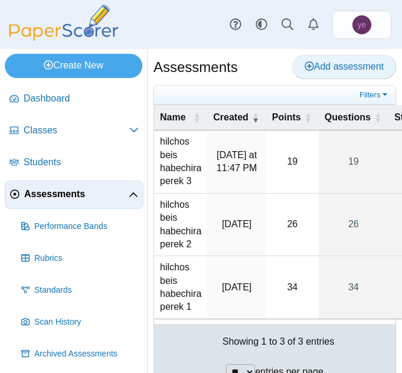
click at [328, 58] on link "Add assessment" at bounding box center [344, 67] width 104 height 24
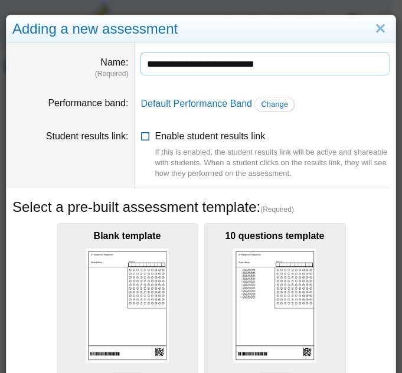
type input "**********"
click at [140, 130] on icon at bounding box center [144, 134] width 9 height 8
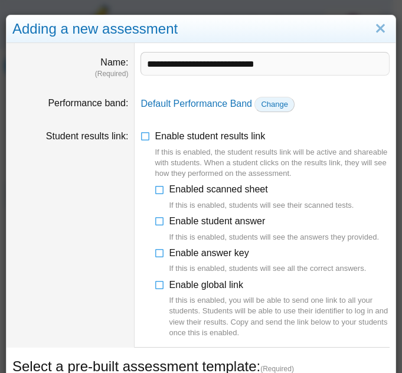
click at [261, 110] on link "Change" at bounding box center [274, 104] width 40 height 15
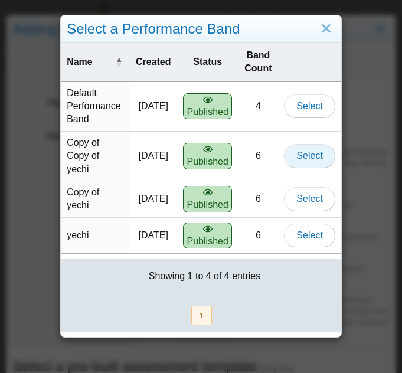
click at [298, 154] on span "Select" at bounding box center [309, 155] width 26 height 10
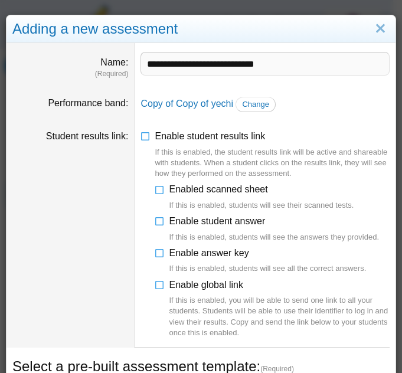
click at [162, 187] on li "Enabled scanned sheet If this is enabled, students will see their scanned tests." at bounding box center [271, 197] width 235 height 28
click at [170, 216] on span "Enable student answer If this is enabled, students will see the answers they pr…" at bounding box center [274, 229] width 210 height 27
click at [169, 196] on label "Enabled scanned sheet If this is enabled, students will see their scanned tests." at bounding box center [261, 197] width 185 height 28
click at [178, 261] on label "Enable answer key If this is enabled, students will see all the correct answers." at bounding box center [267, 260] width 197 height 28
click at [172, 293] on label "Enable global link If this is enabled, you will be able to send one link to all…" at bounding box center [279, 308] width 221 height 60
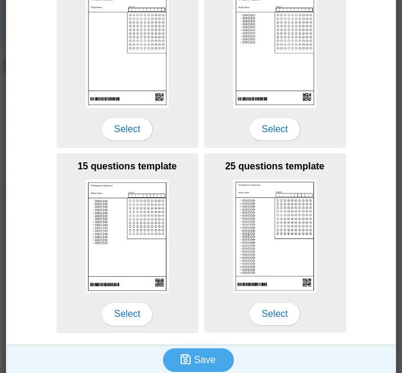
scroll to position [465, 0]
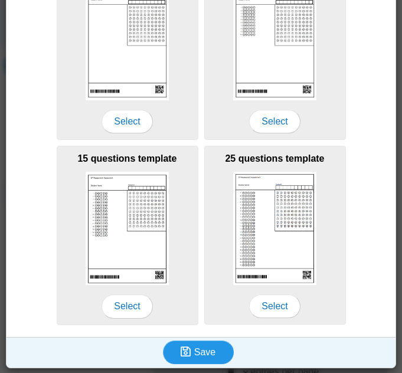
click at [194, 350] on span "Save" at bounding box center [204, 352] width 21 height 10
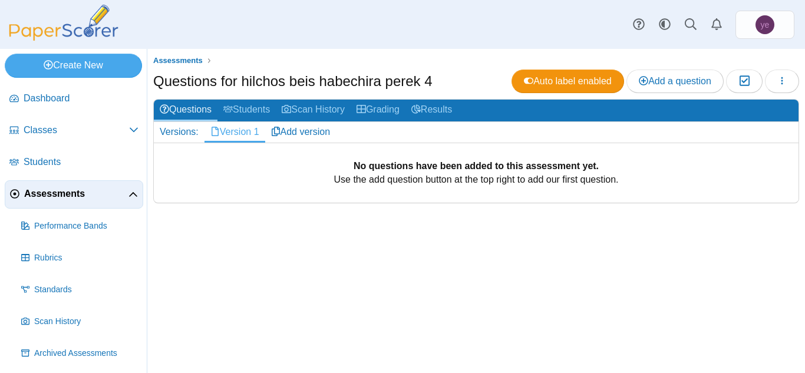
click at [73, 198] on span "Assessments" at bounding box center [76, 193] width 104 height 13
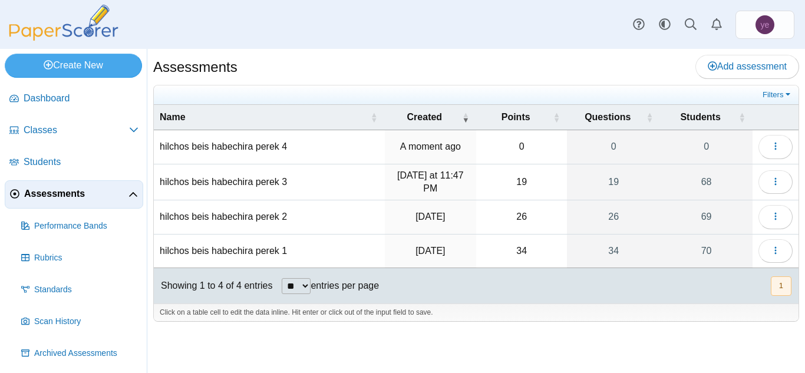
drag, startPoint x: 429, startPoint y: 221, endPoint x: 495, endPoint y: 227, distance: 65.7
click at [495, 227] on tr "hilchos beis habechira perek 2 [DATE] 26 26 69 Loading…" at bounding box center [476, 217] width 645 height 34
click at [495, 227] on td "26" at bounding box center [521, 217] width 91 height 34
click at [772, 142] on span "button" at bounding box center [775, 147] width 9 height 10
